Goal: Download file/media

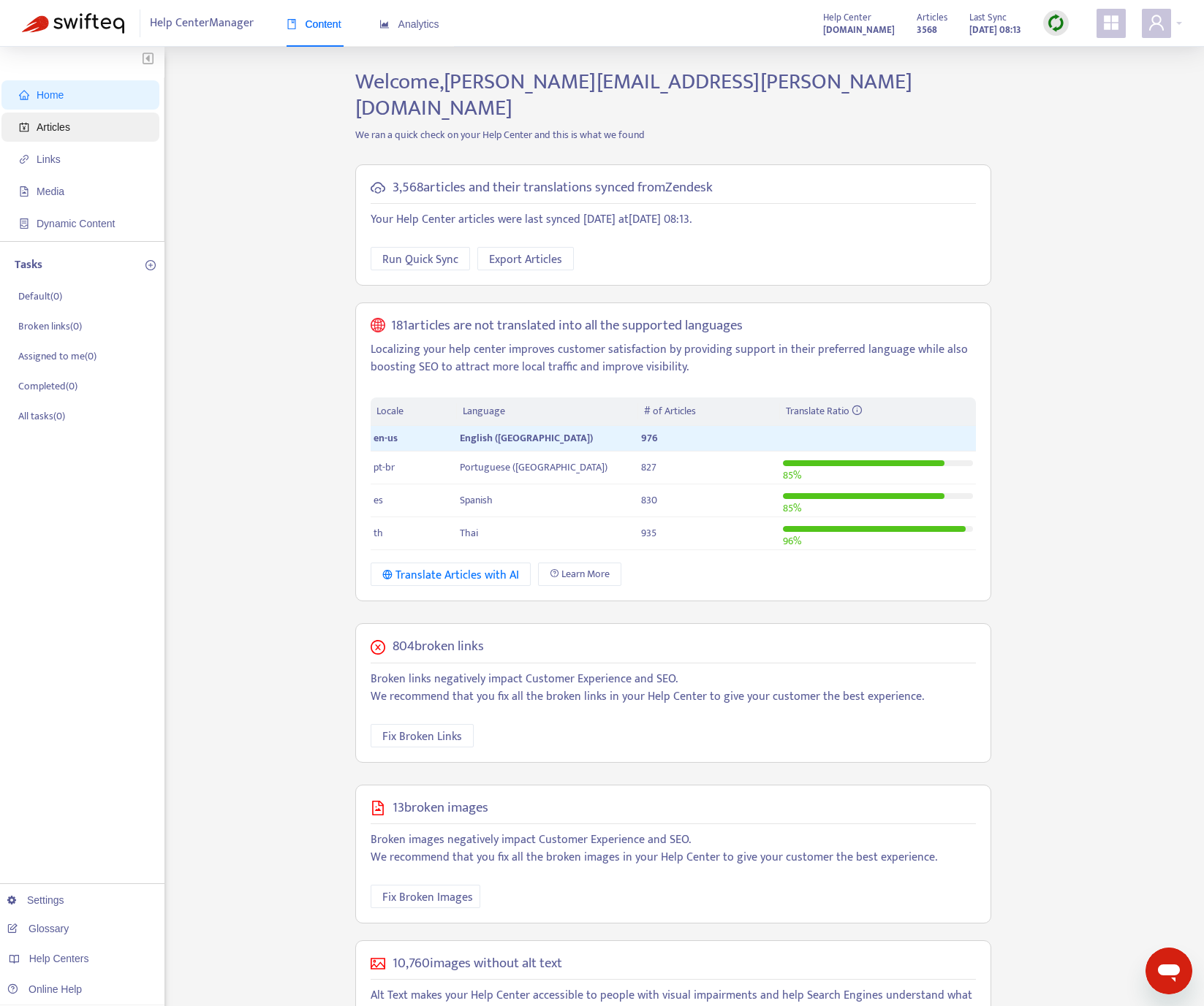
click at [73, 123] on span "Articles" at bounding box center [84, 127] width 129 height 29
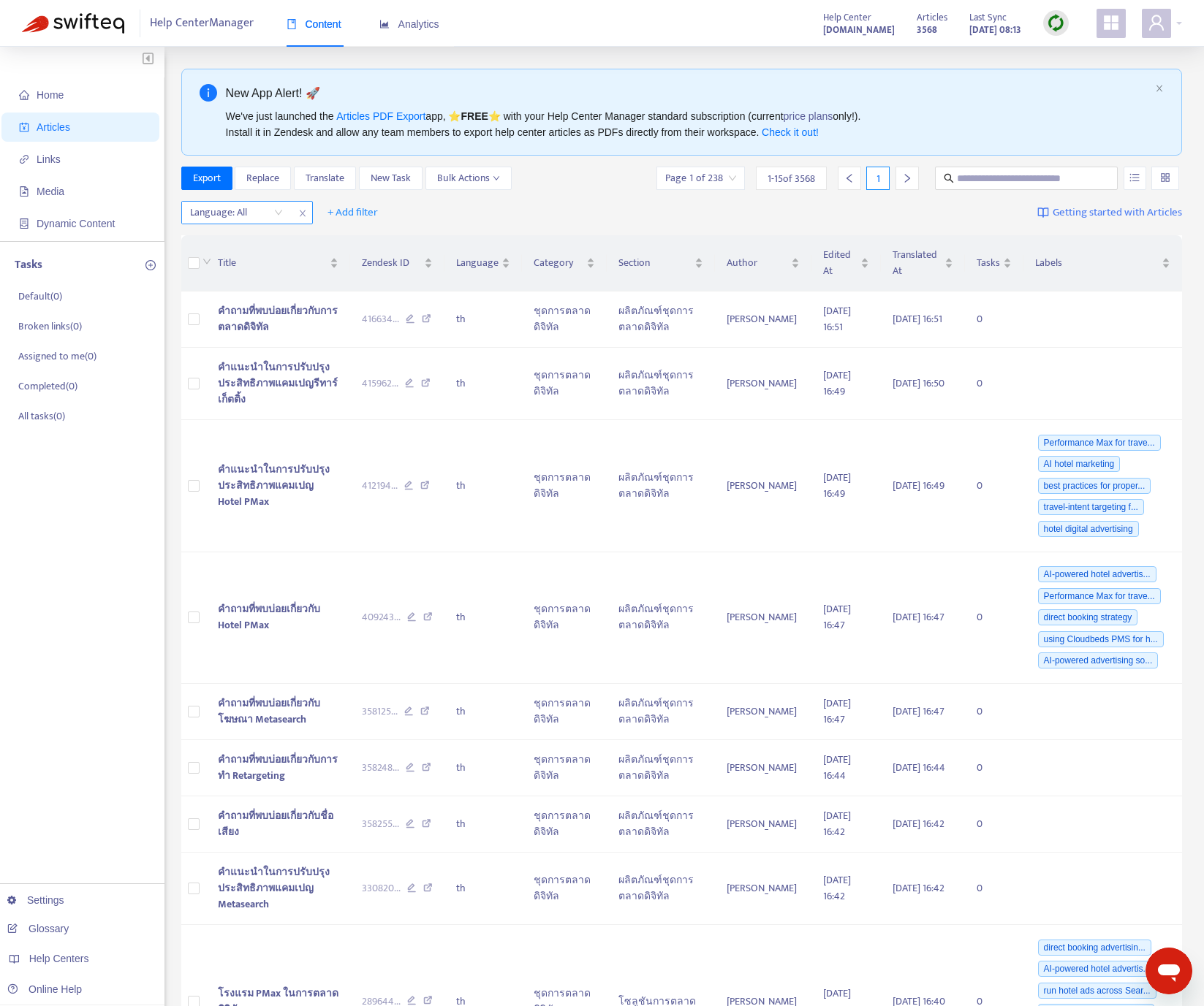
click at [251, 217] on div at bounding box center [229, 212] width 88 height 18
click at [254, 242] on div "en-us" at bounding box center [321, 242] width 254 height 16
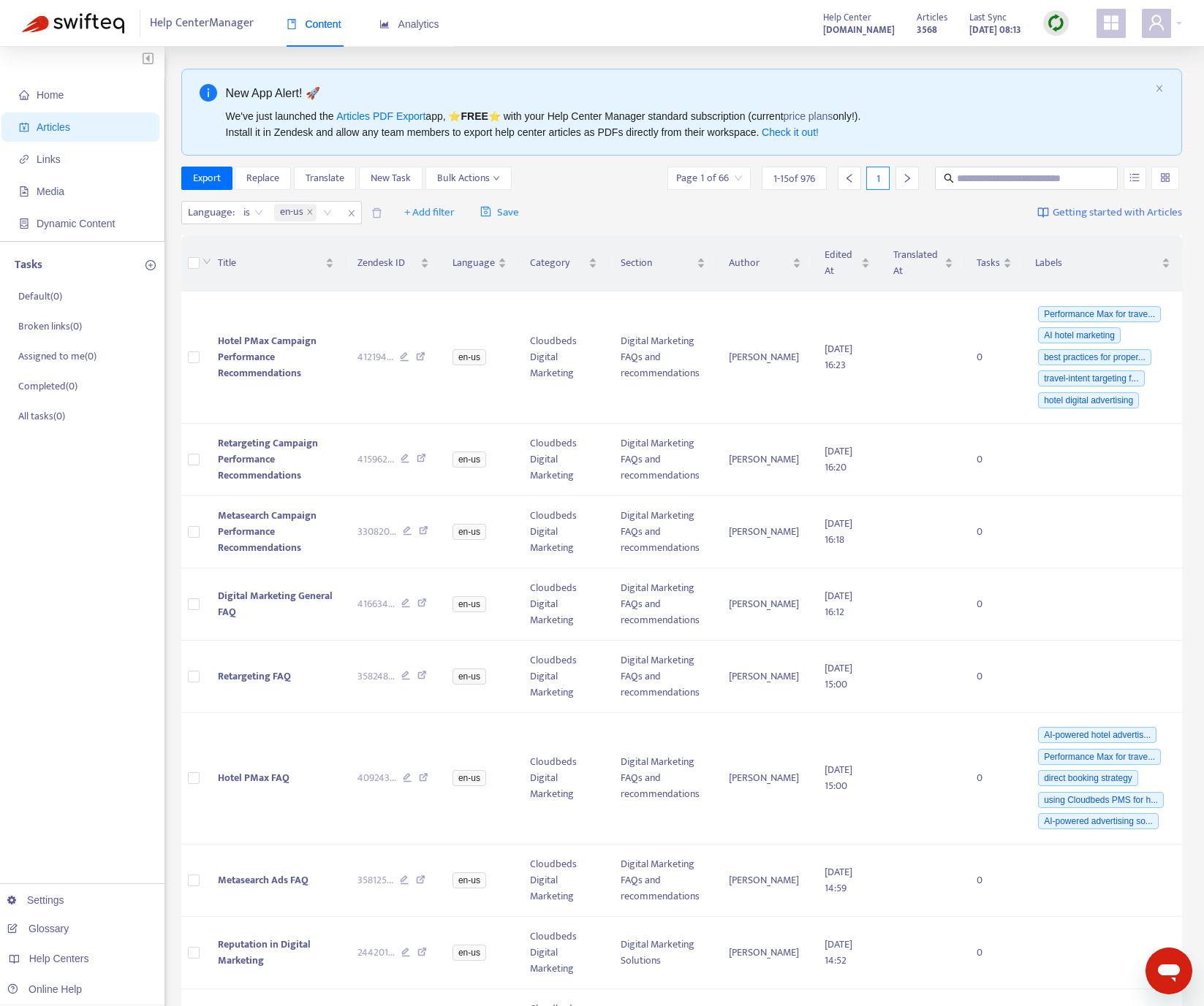
click at [552, 205] on div "Language : is en-us en-us + Add filter Save Getting started with Articles" at bounding box center [682, 213] width 1001 height 34
click at [425, 216] on span "+ Add filter" at bounding box center [429, 212] width 51 height 18
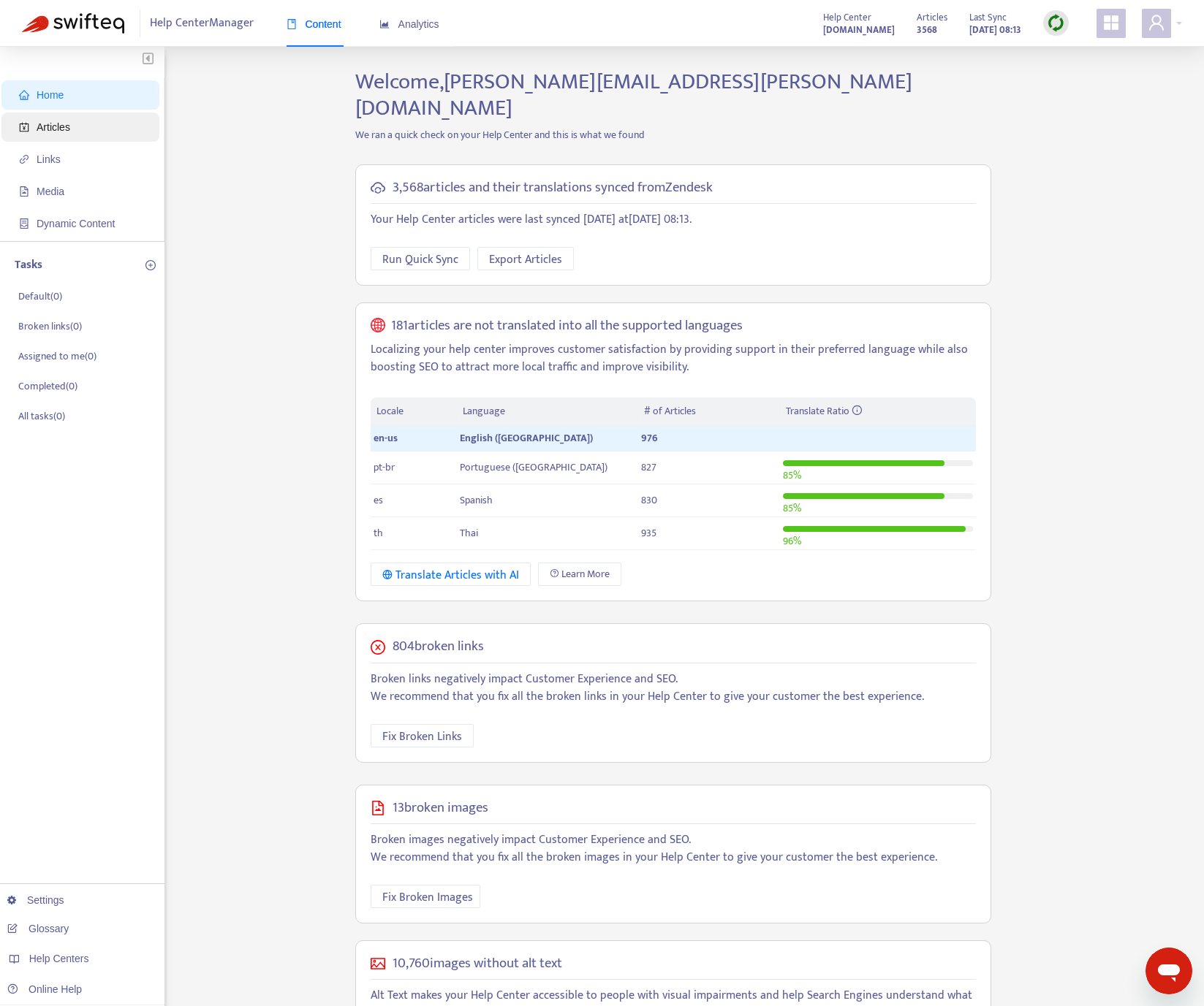
click at [86, 116] on span "Articles" at bounding box center [84, 127] width 129 height 29
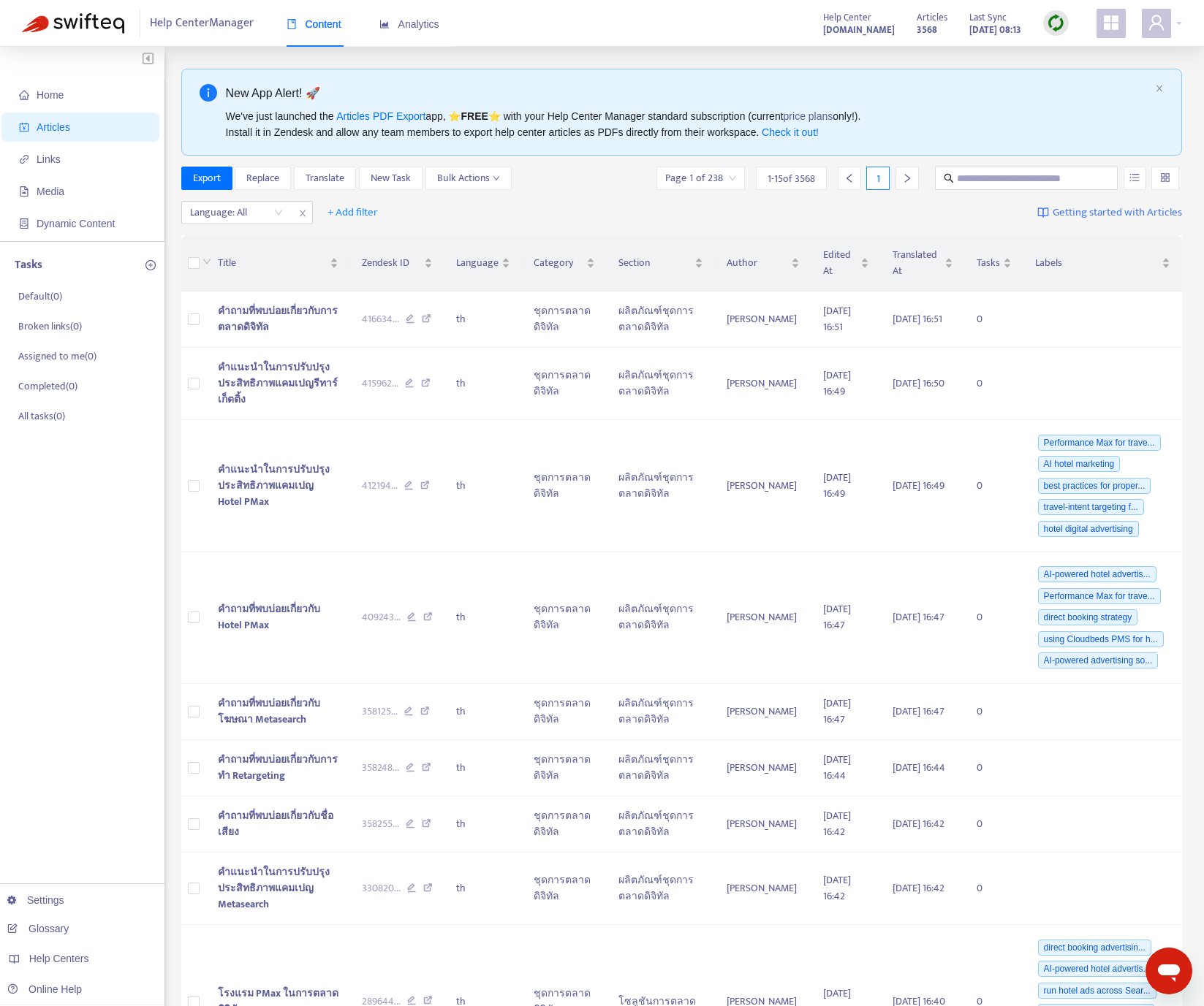
click at [1051, 21] on img at bounding box center [1056, 23] width 18 height 18
click at [1061, 48] on link "Quick Sync" at bounding box center [1085, 53] width 62 height 17
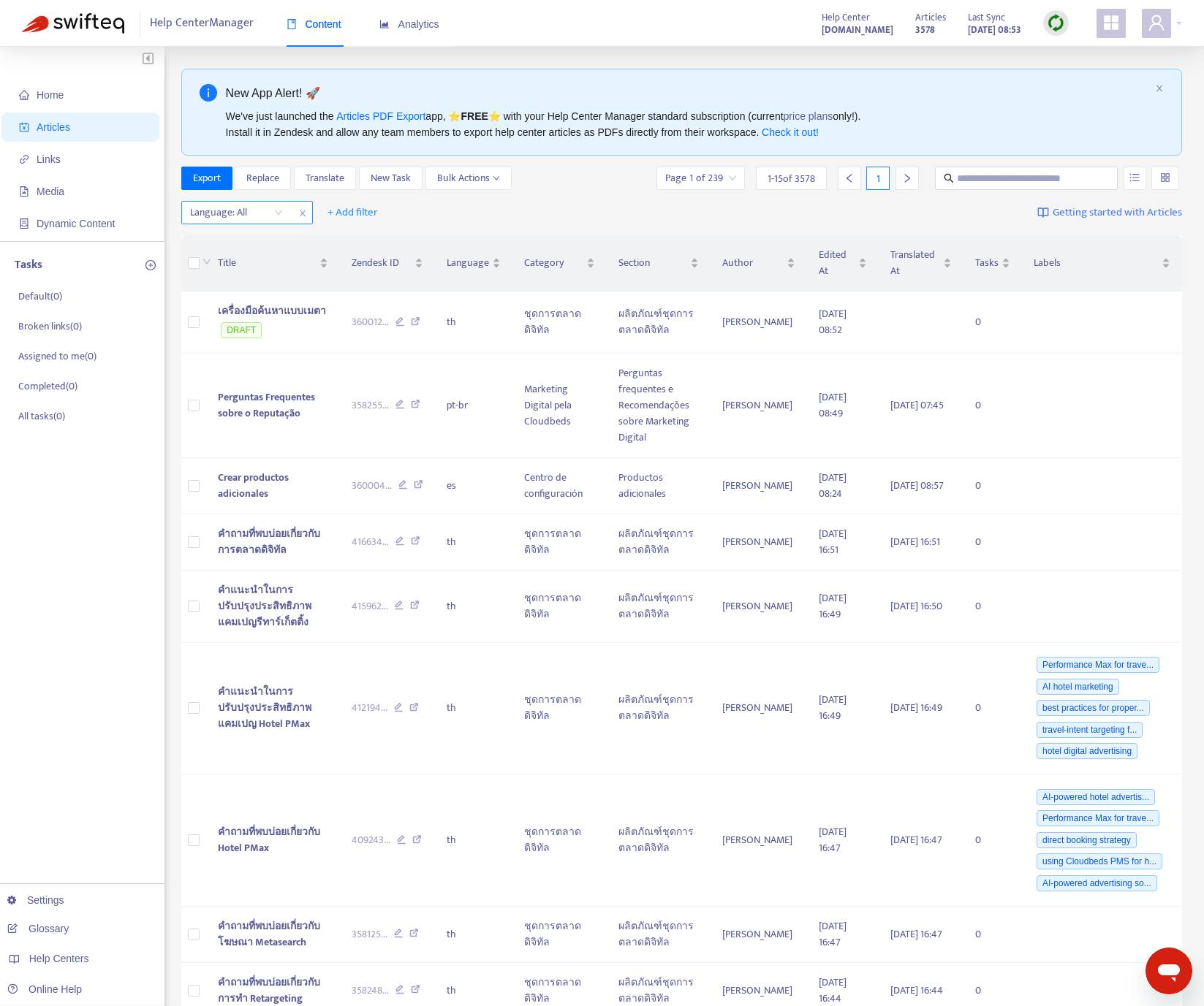
click at [263, 207] on div at bounding box center [229, 212] width 88 height 18
click at [270, 247] on div "en-us" at bounding box center [321, 242] width 254 height 16
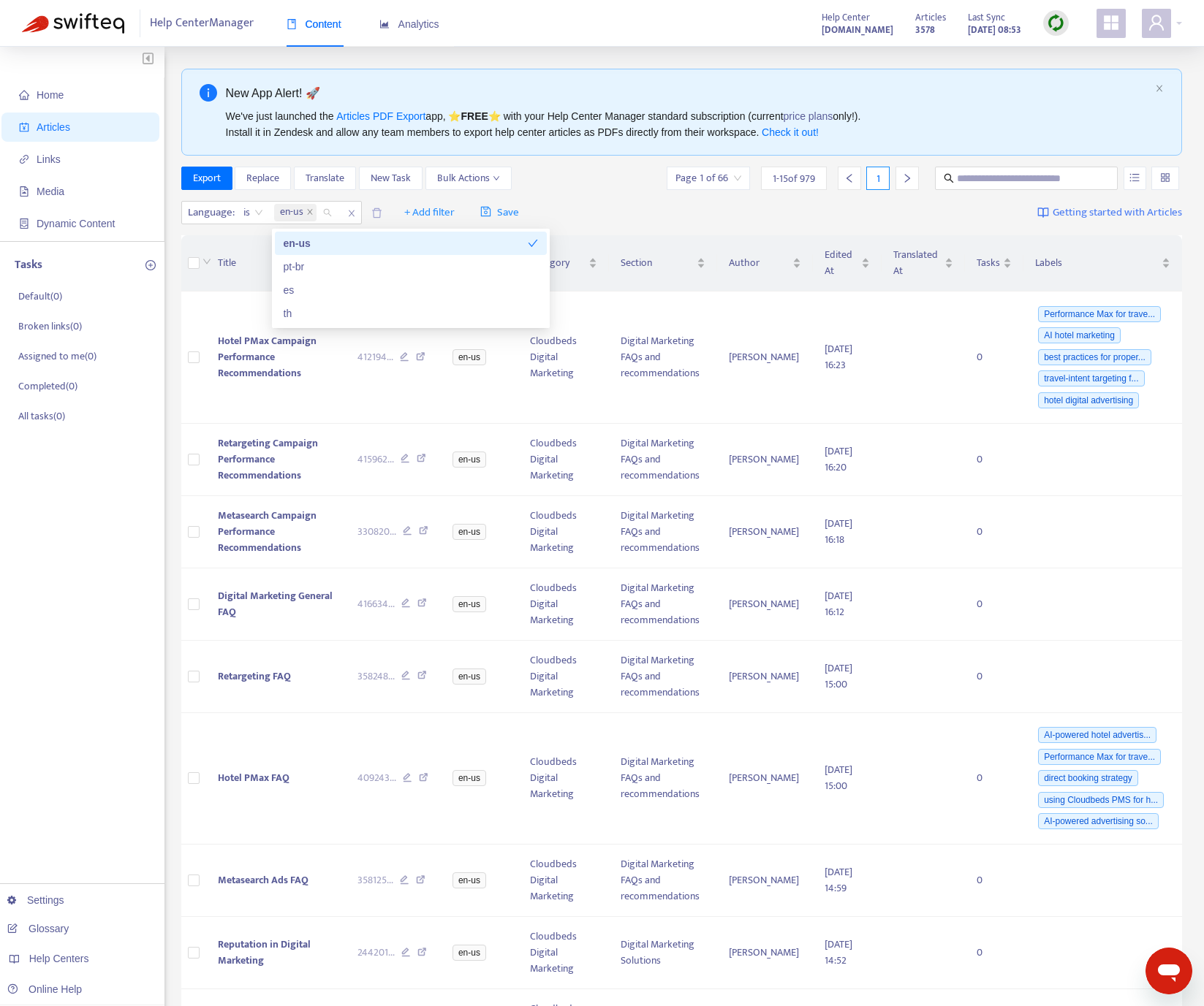
click at [612, 214] on div "Language : is en-us + Add filter Save Getting started with Articles" at bounding box center [682, 213] width 1001 height 34
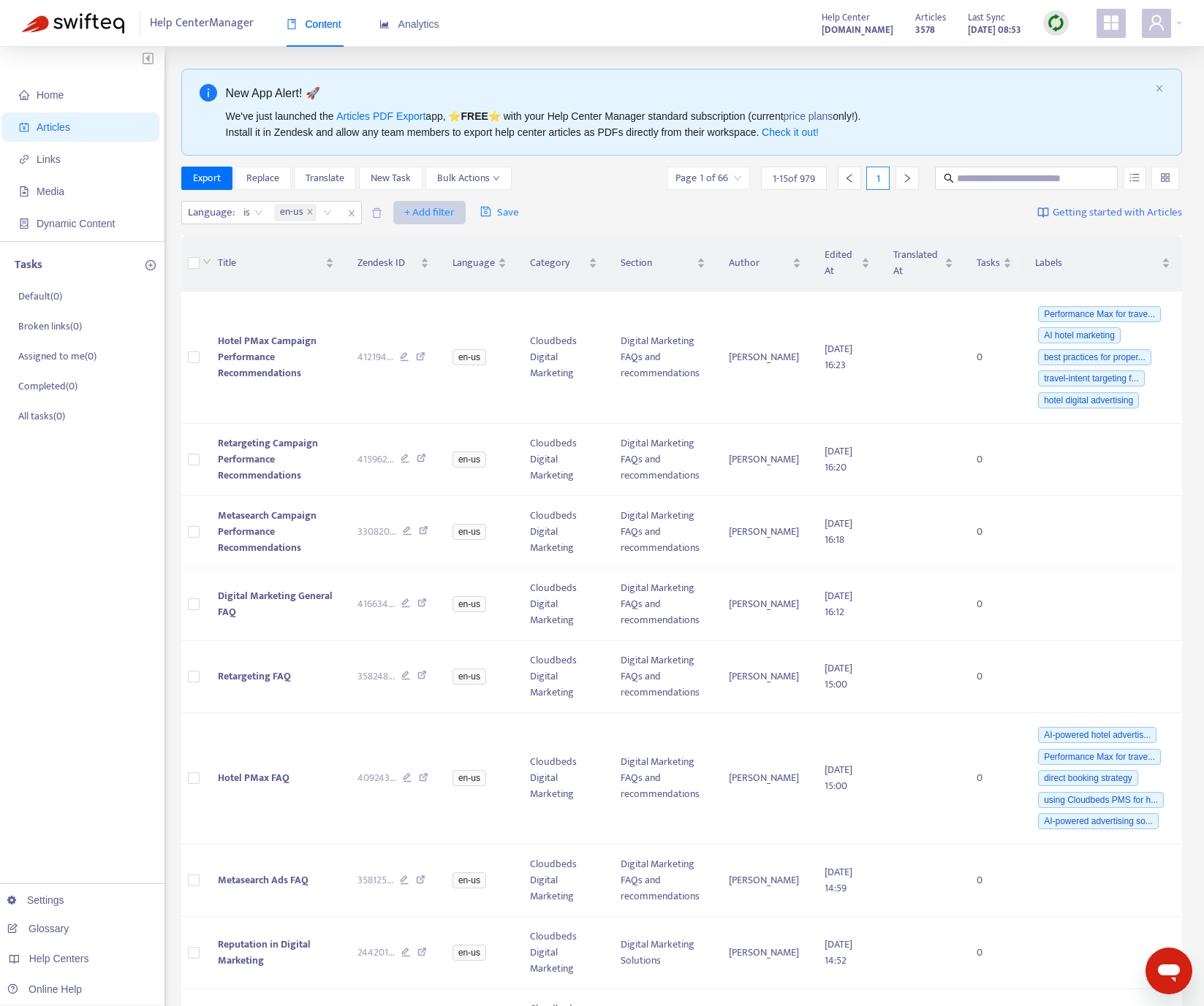
click at [450, 218] on span "+ Add filter" at bounding box center [429, 212] width 51 height 18
click at [463, 387] on span "Draft" at bounding box center [450, 383] width 91 height 16
click at [430, 212] on input "search" at bounding box center [420, 213] width 93 height 22
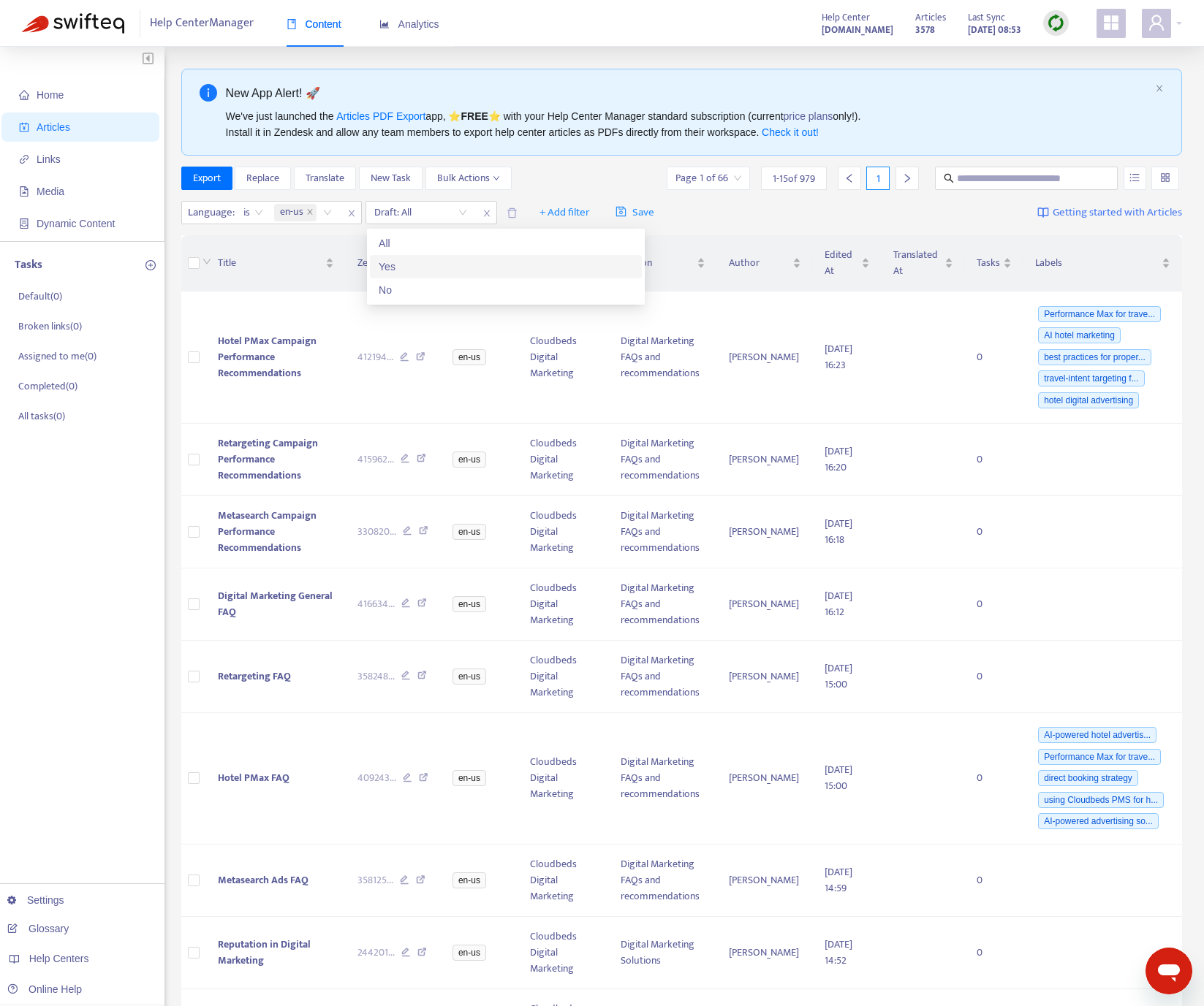
click at [433, 263] on div "Yes" at bounding box center [506, 266] width 254 height 16
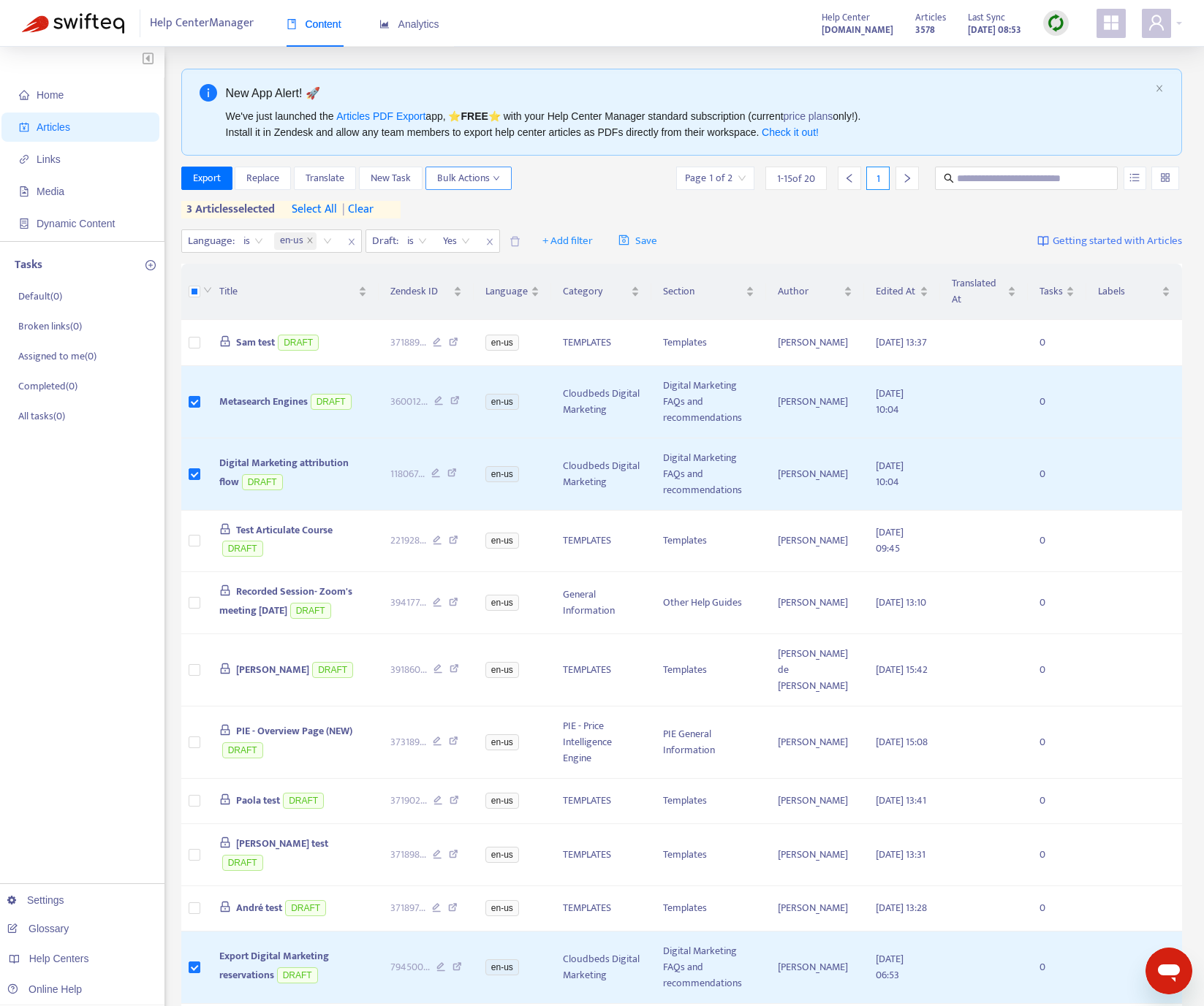
click at [462, 180] on span "Bulk Actions" at bounding box center [468, 178] width 63 height 16
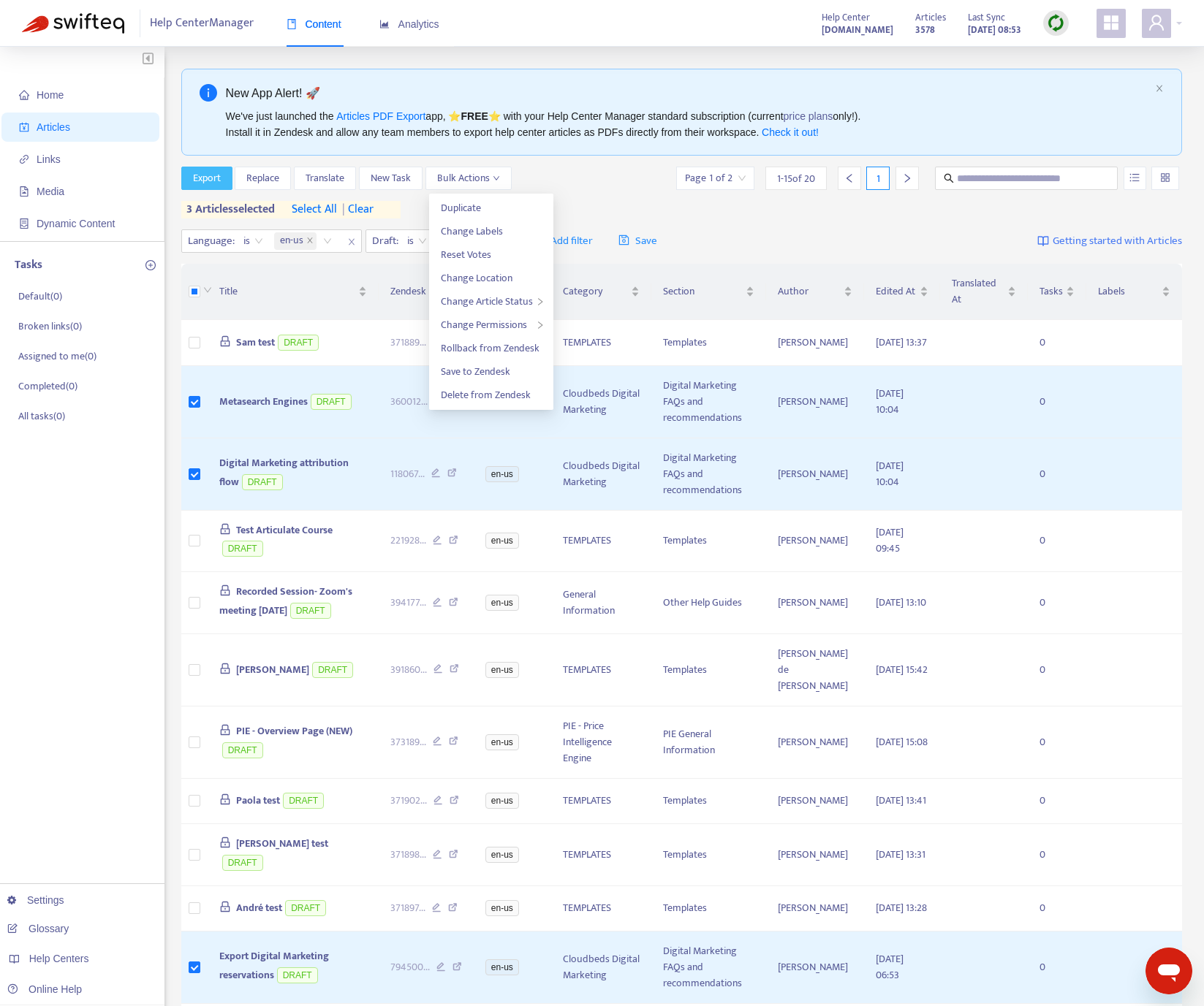
click at [229, 177] on button "Export" at bounding box center [207, 178] width 52 height 23
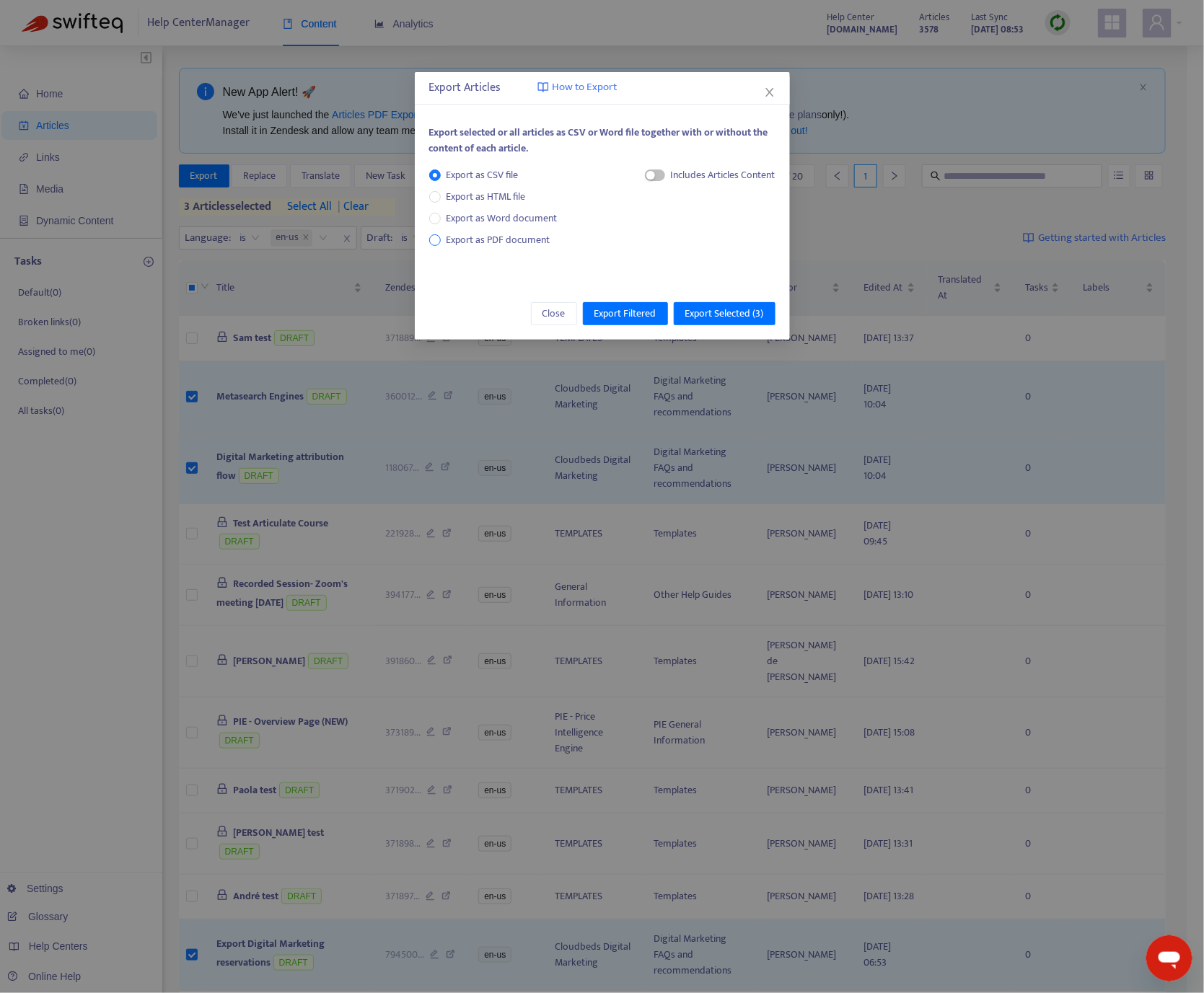
click at [529, 236] on span "Export as PDF document" at bounding box center [498, 240] width 104 height 16
click at [702, 302] on button "Export Selected ( 3 )" at bounding box center [725, 313] width 102 height 23
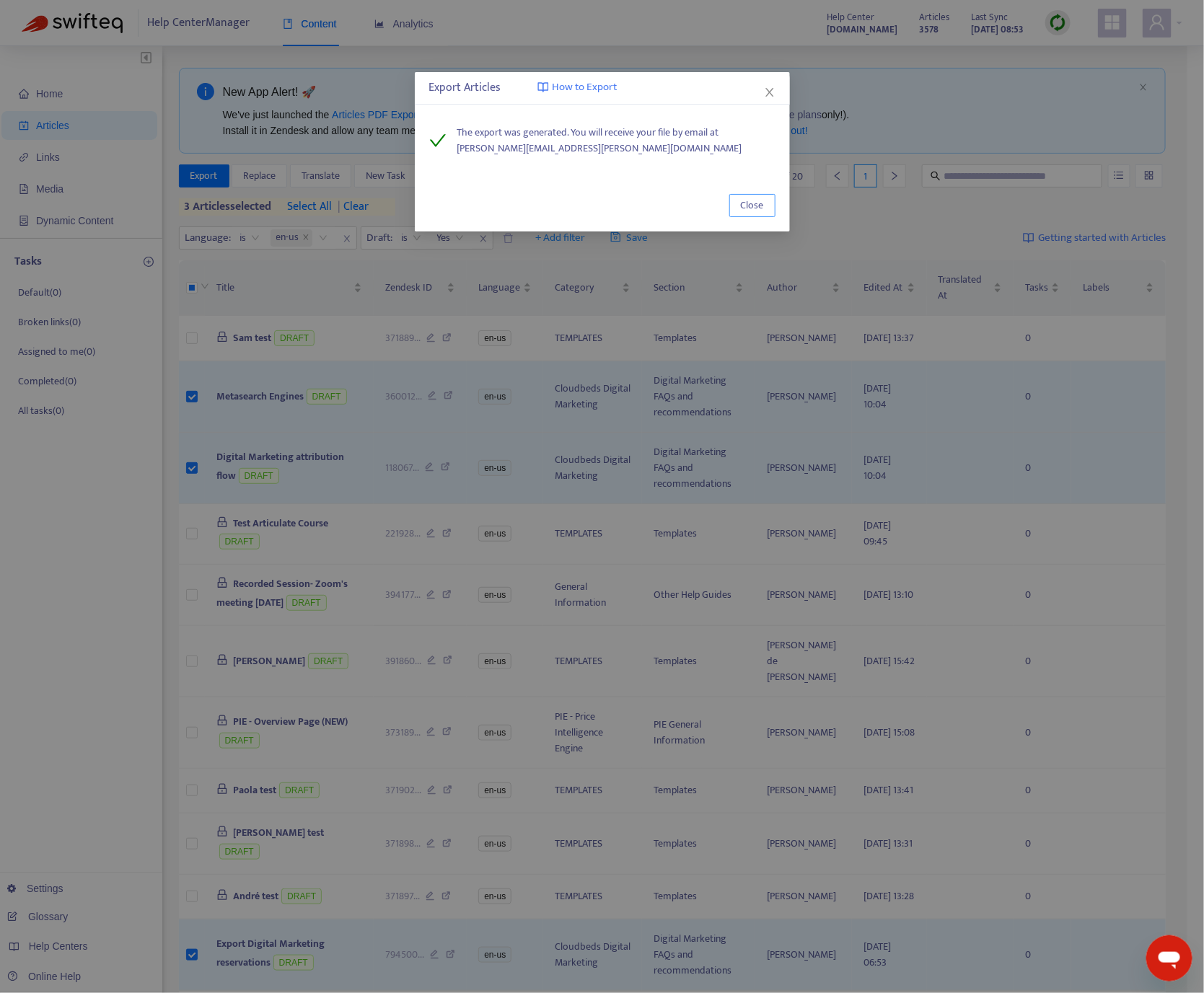
click at [750, 208] on span "Close" at bounding box center [752, 205] width 23 height 15
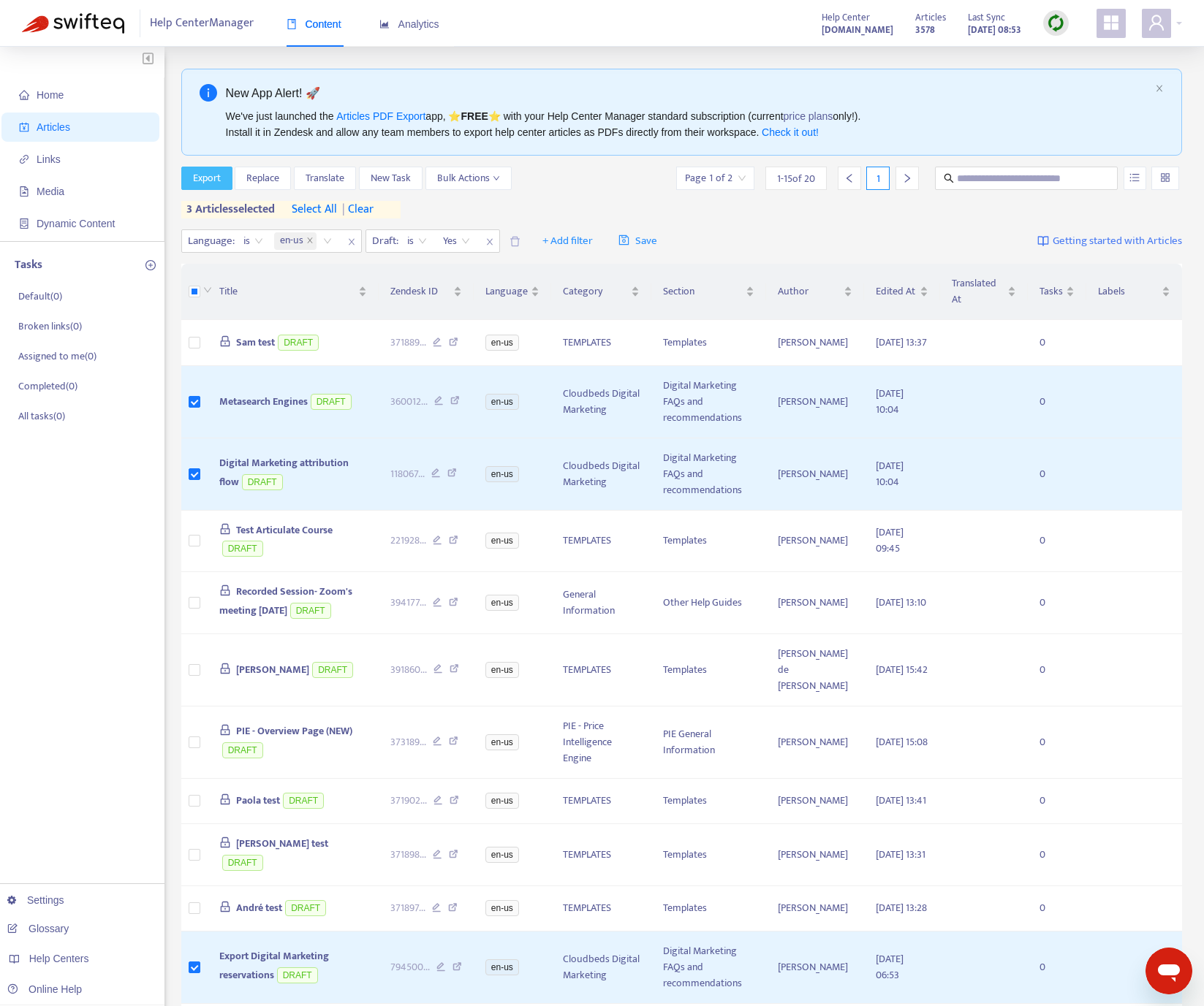
click at [224, 176] on button "Export" at bounding box center [207, 178] width 52 height 23
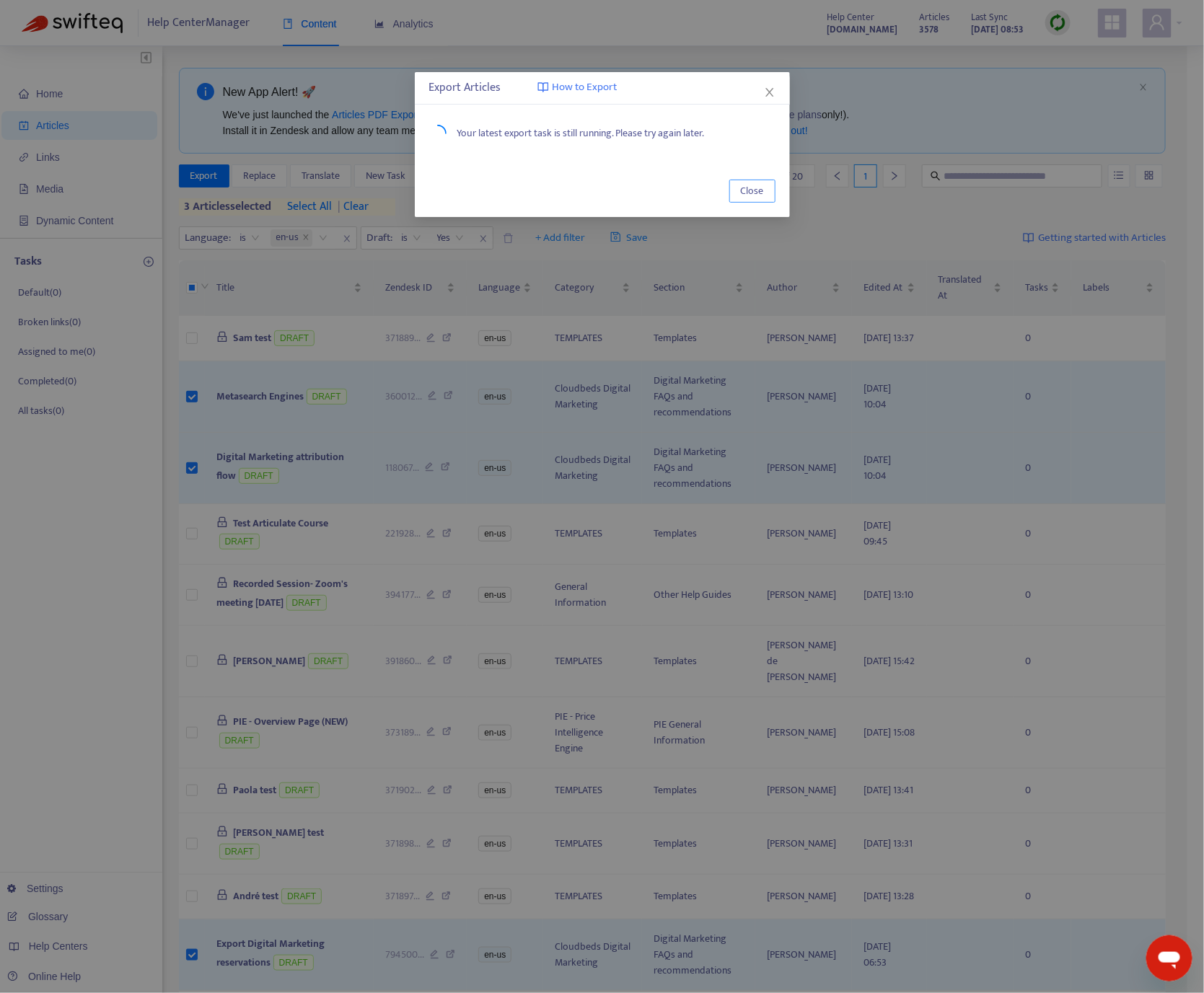
click at [753, 188] on span "Close" at bounding box center [752, 191] width 23 height 15
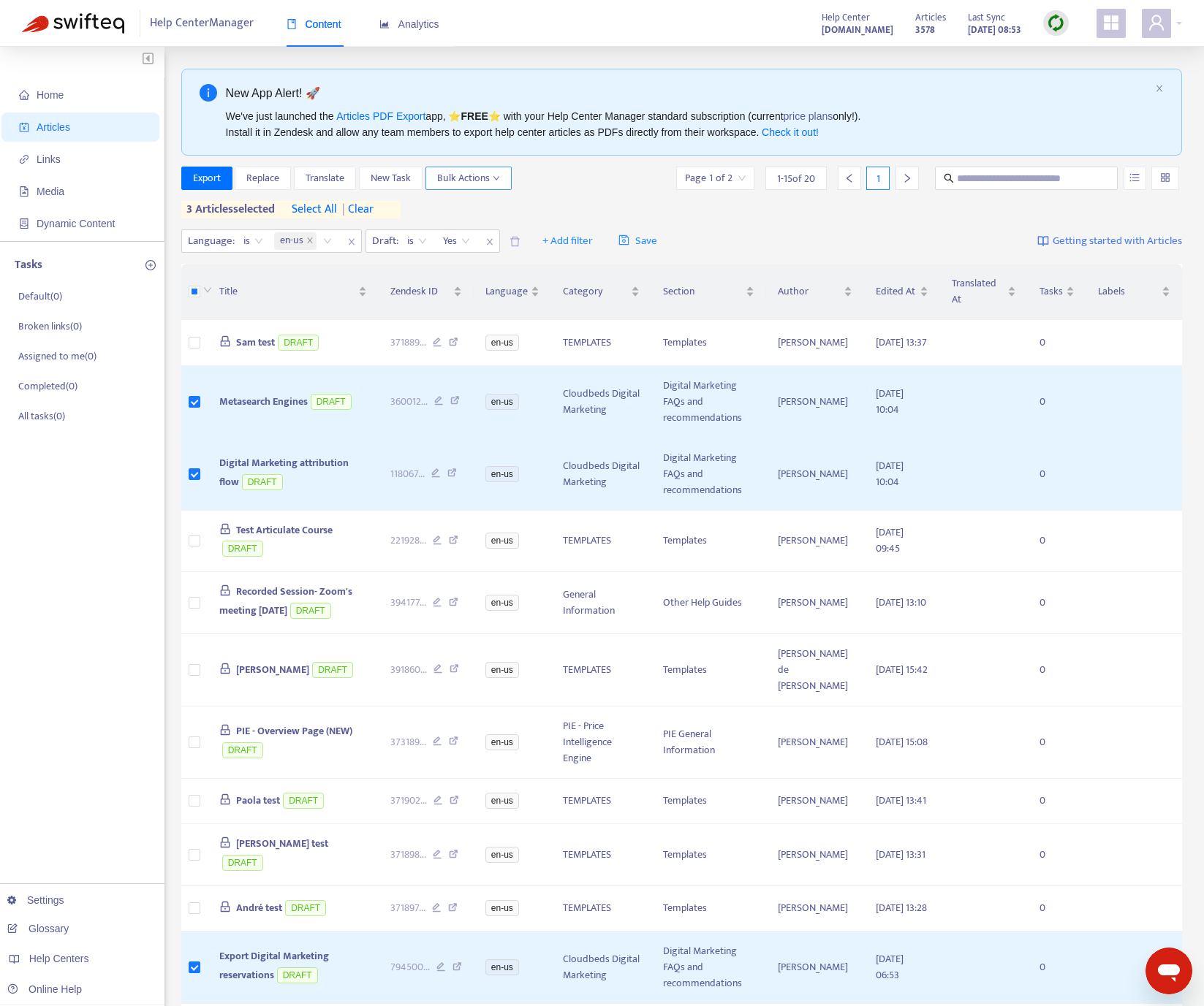
click at [499, 181] on icon "down" at bounding box center [497, 179] width 7 height 7
click at [271, 180] on span "Replace" at bounding box center [263, 178] width 33 height 16
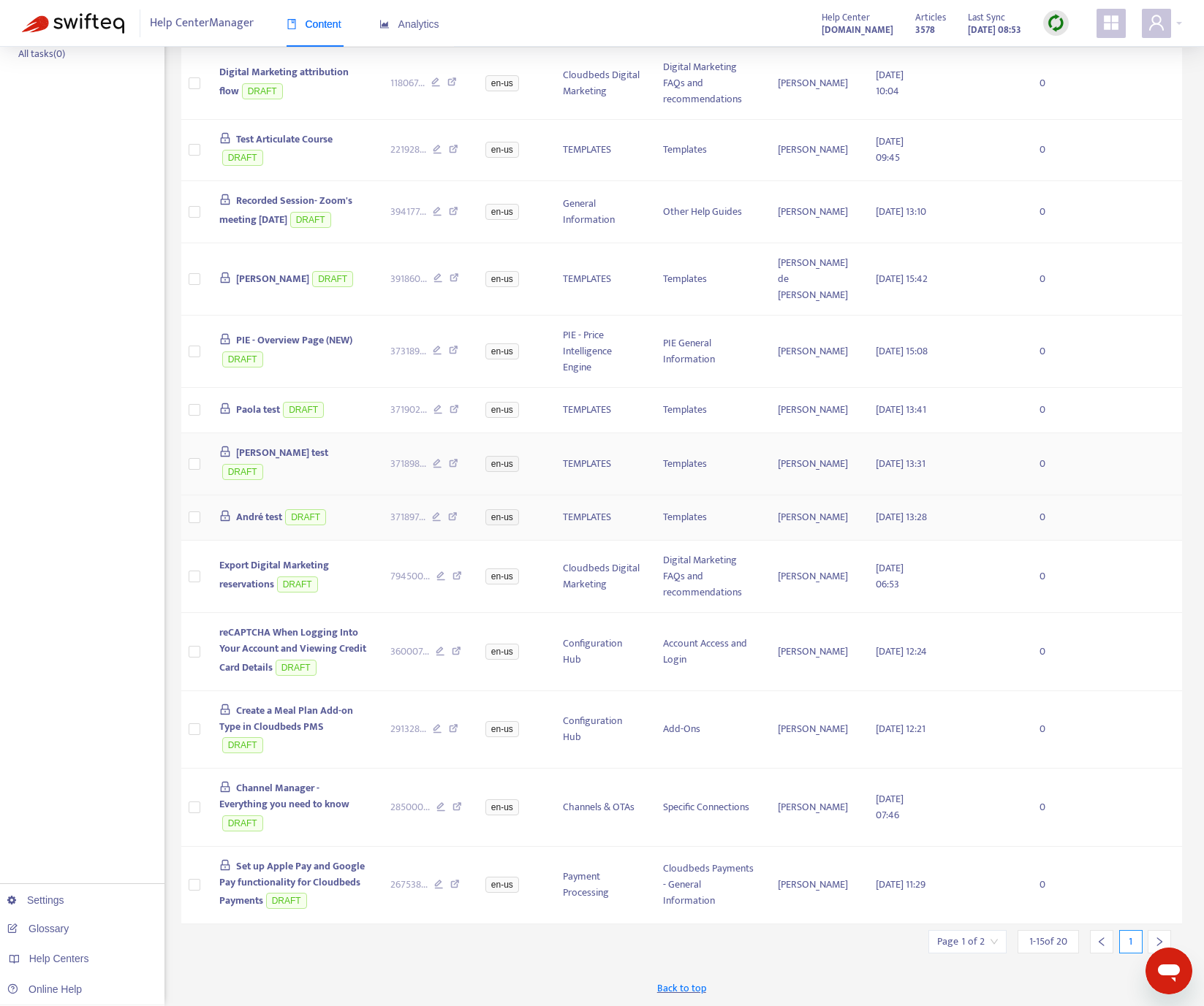
scroll to position [384, 0]
click at [202, 572] on td at bounding box center [194, 577] width 27 height 73
click at [193, 571] on td at bounding box center [194, 577] width 27 height 73
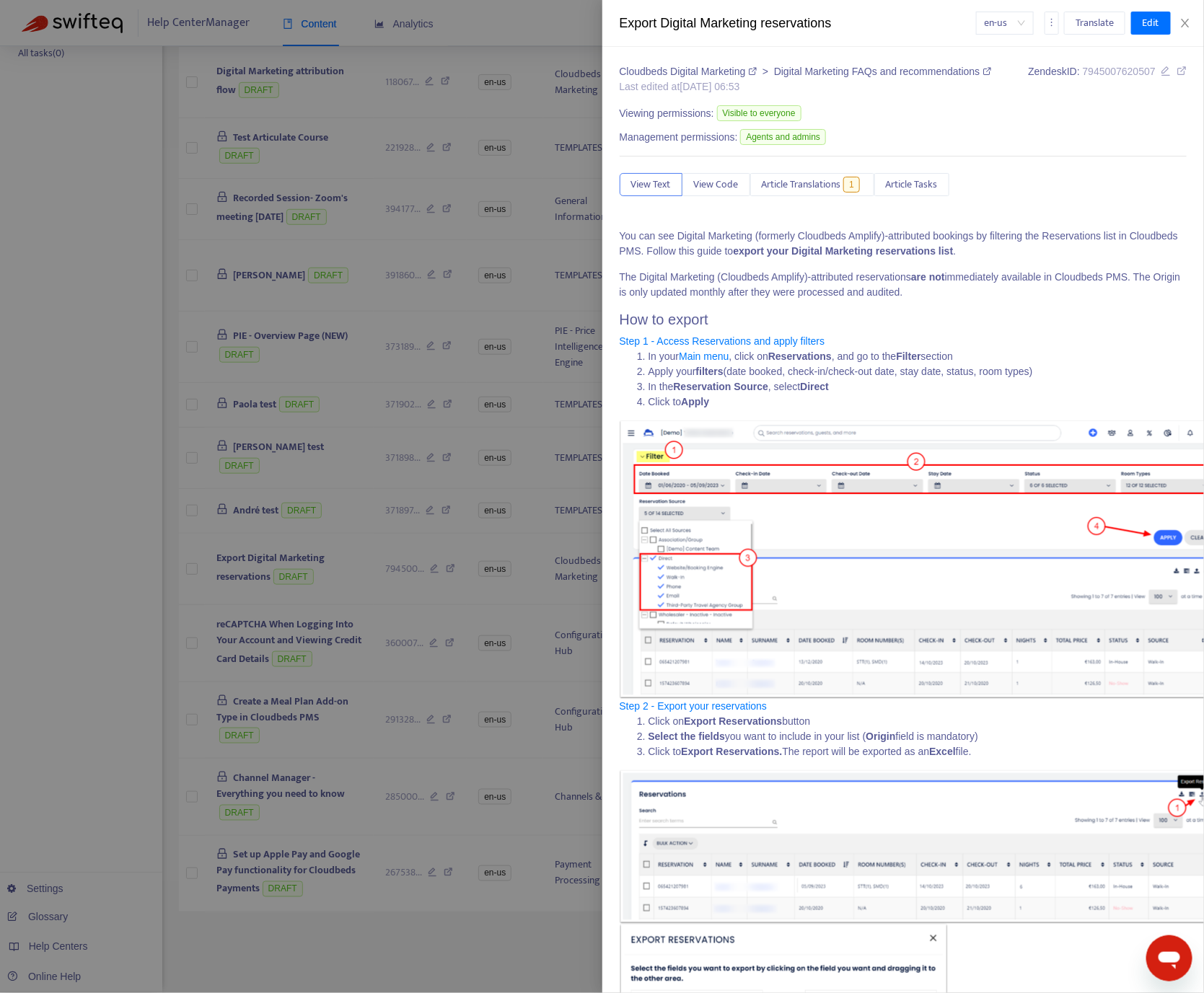
click at [188, 585] on div at bounding box center [602, 496] width 1204 height 993
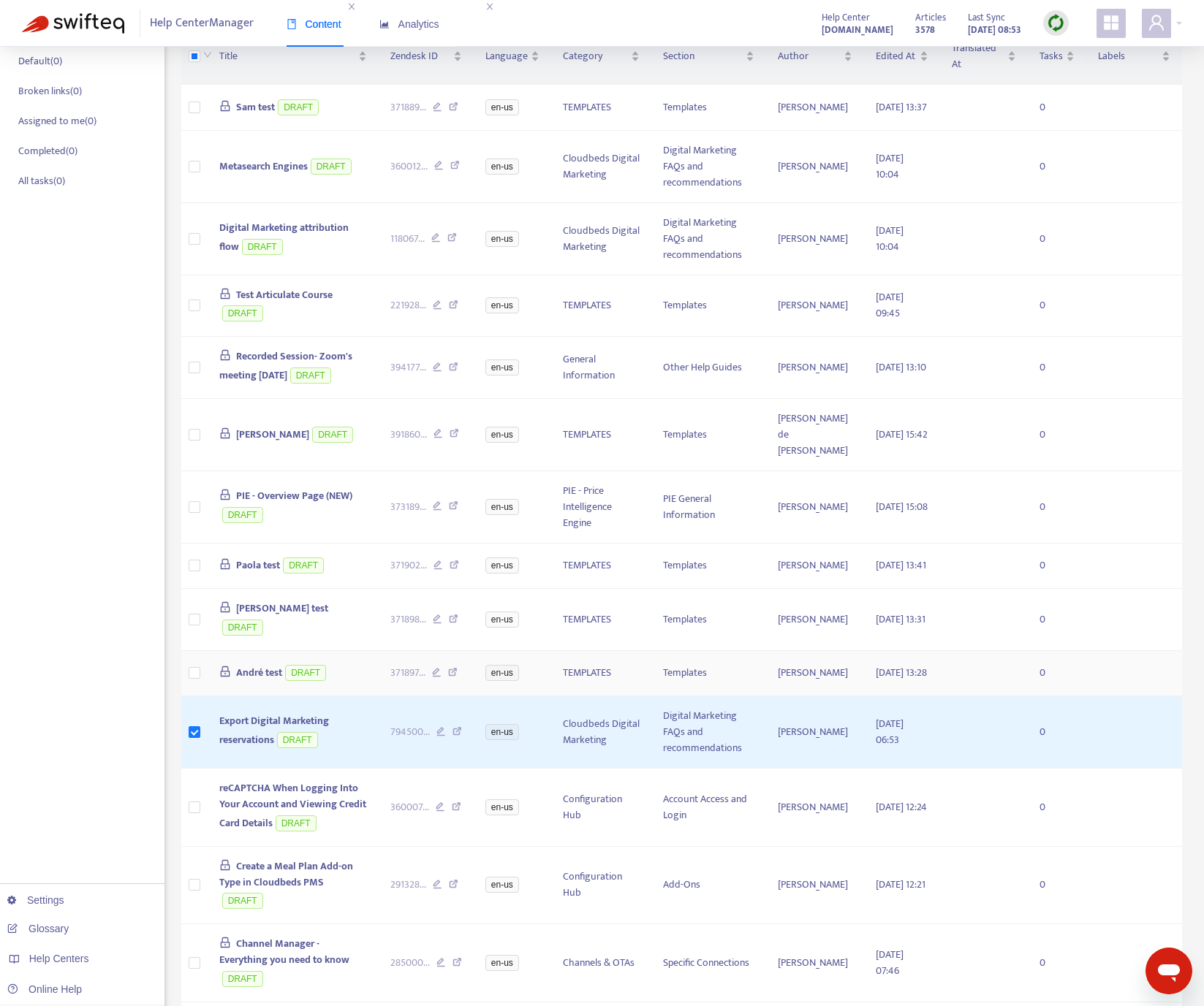
scroll to position [0, 0]
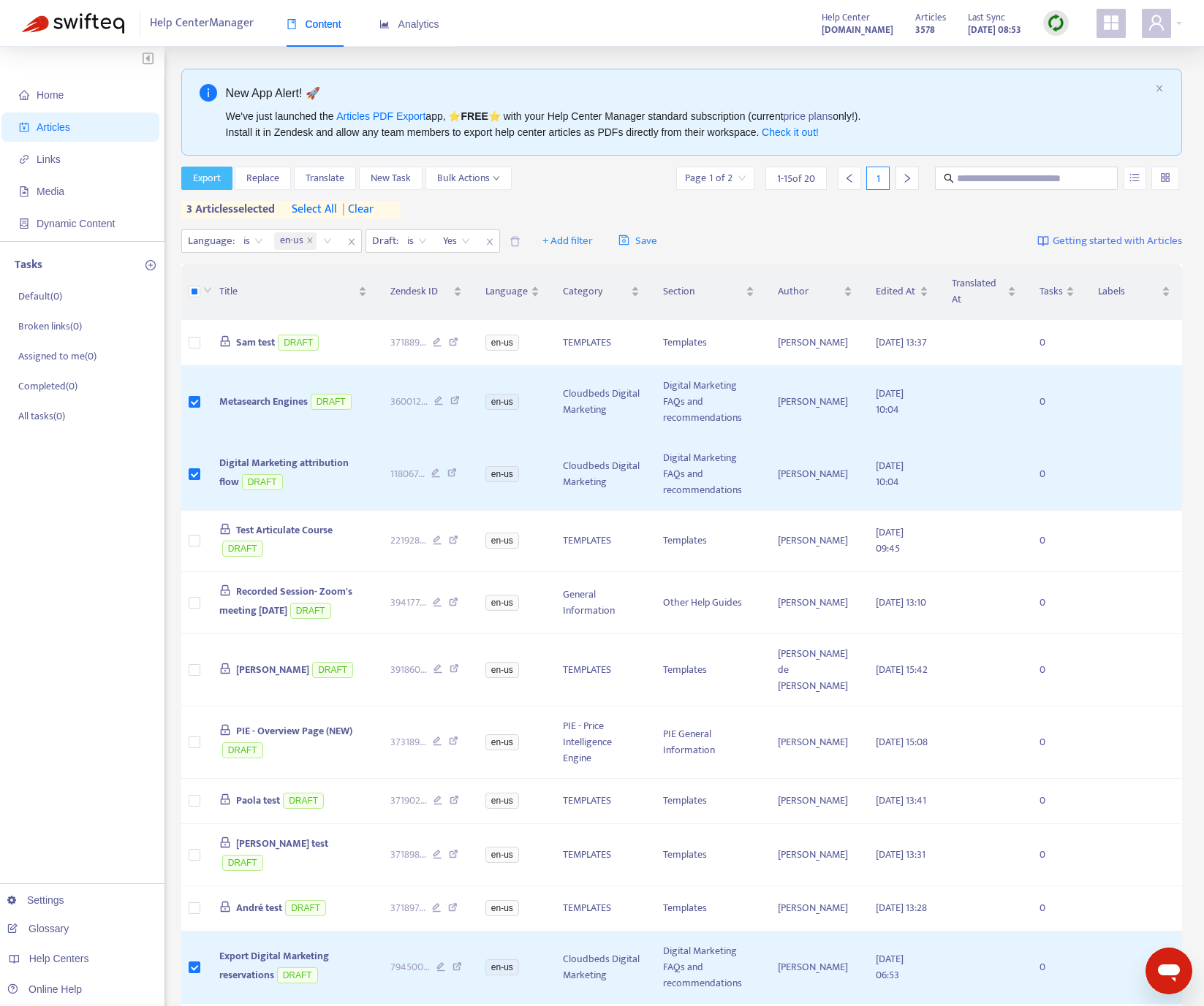
click at [216, 179] on span "Export" at bounding box center [206, 178] width 28 height 16
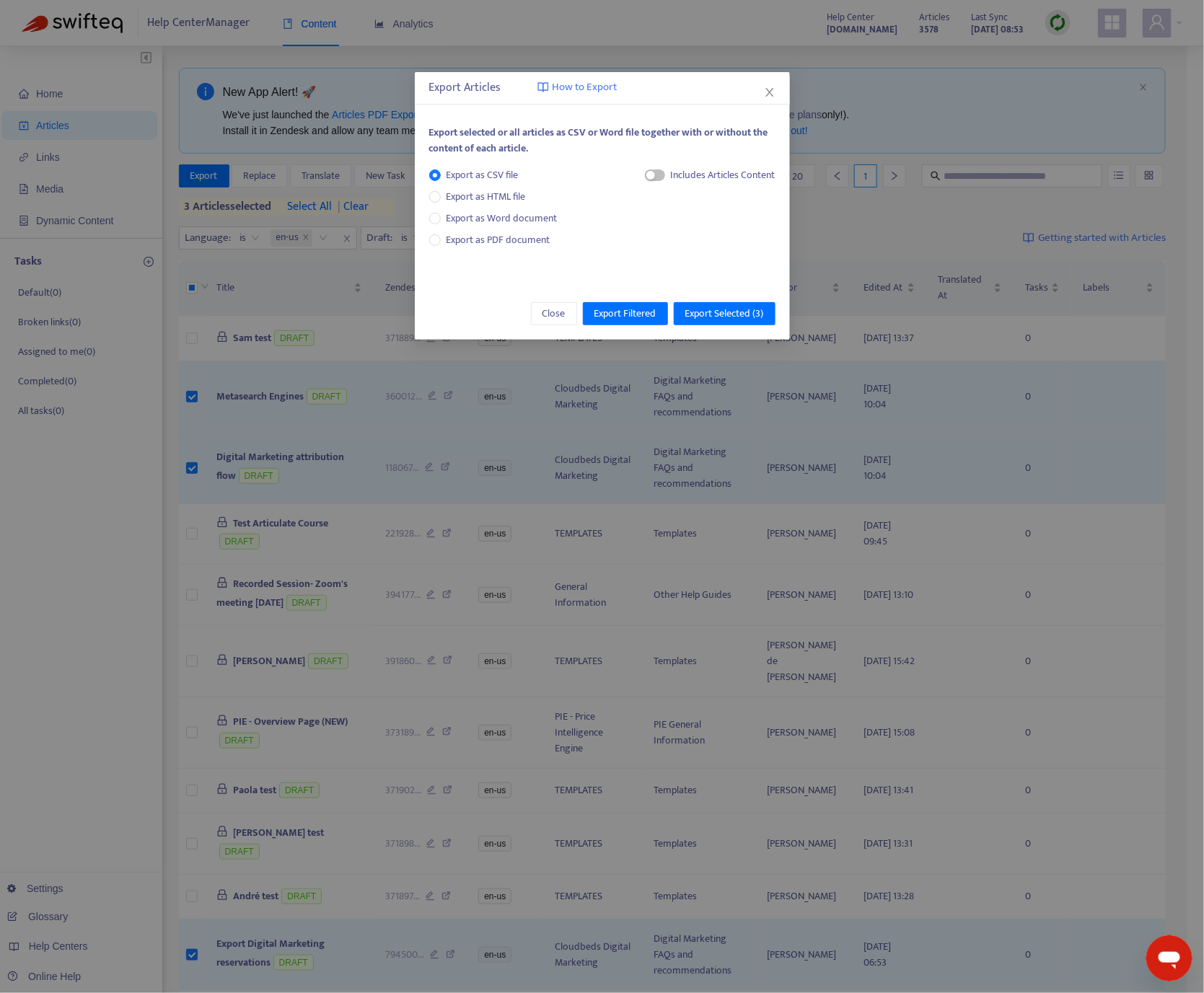
drag, startPoint x: 495, startPoint y: 236, endPoint x: 589, endPoint y: 222, distance: 95.0
click at [493, 236] on span "Export as PDF document" at bounding box center [498, 240] width 104 height 16
click at [703, 175] on div "Each article in a separate file" at bounding box center [717, 175] width 118 height 15
click at [644, 171] on span "button" at bounding box center [641, 175] width 20 height 12
click at [746, 316] on span "Export Selected ( 3 )" at bounding box center [725, 313] width 78 height 15
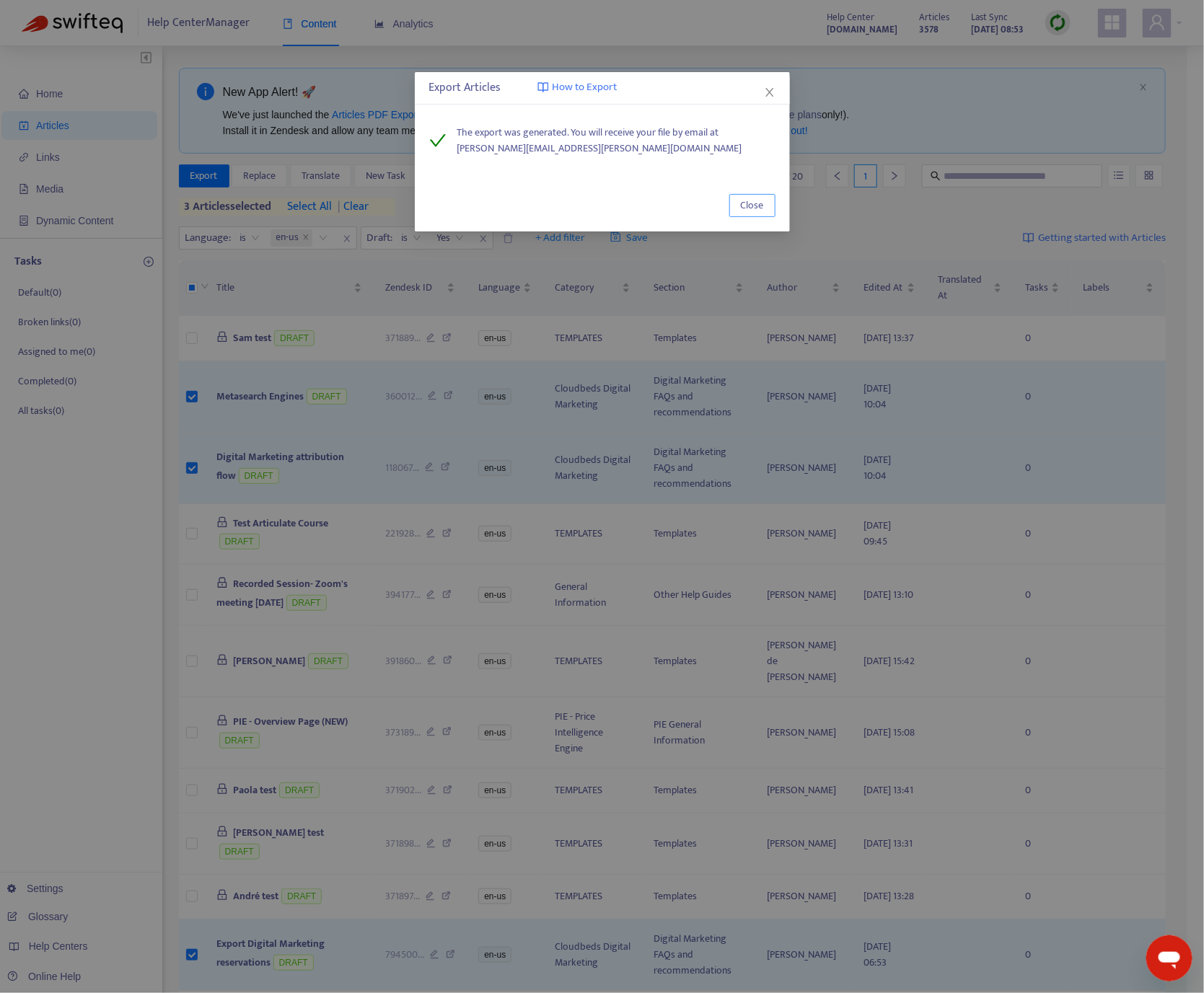
click at [747, 206] on span "Close" at bounding box center [752, 205] width 23 height 15
